Goal: Navigation & Orientation: Understand site structure

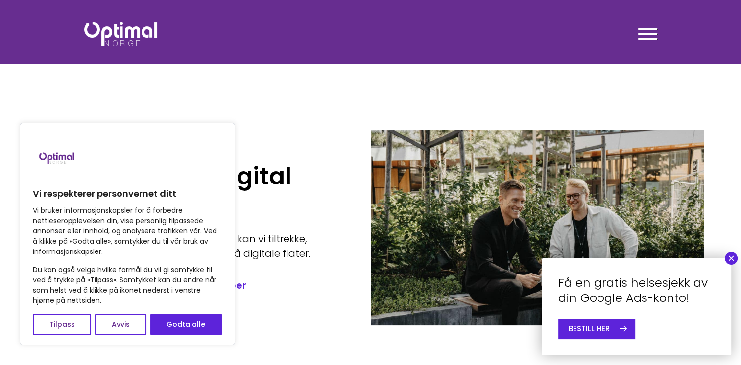
click at [327, 123] on div "Din partner for digital vekst Du kan ditt fagfelt – vi kan vårt. Sammen kan vi …" at bounding box center [203, 227] width 333 height 245
click at [182, 325] on button "Godta alle" at bounding box center [185, 325] width 71 height 22
checkbox input "true"
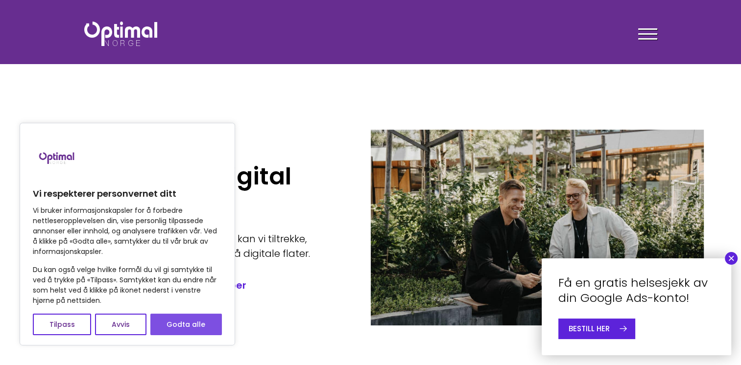
checkbox input "true"
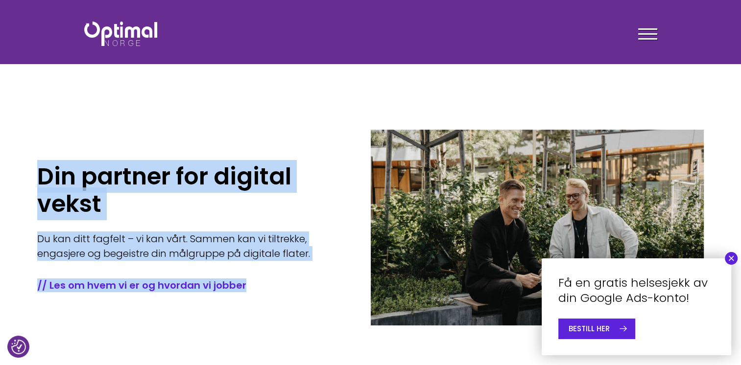
drag, startPoint x: 738, startPoint y: 56, endPoint x: 741, endPoint y: 11, distance: 45.1
click at [191, 98] on section "Din partner for digital vekst Du kan ditt fagfelt – vi kan vårt. Sammen kan vi …" at bounding box center [370, 196] width 741 height 392
